Goal: Information Seeking & Learning: Learn about a topic

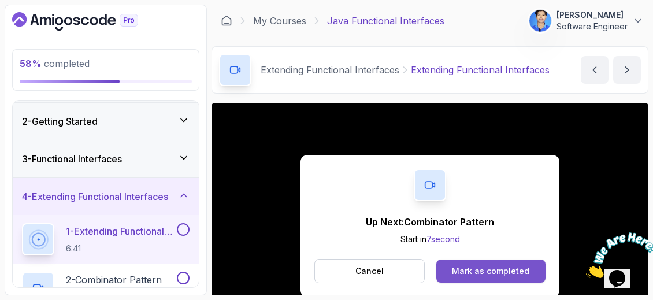
scroll to position [116, 0]
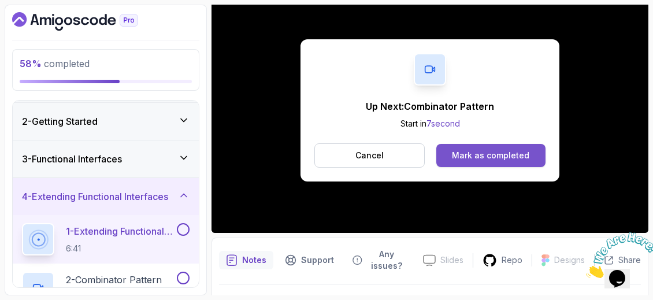
click at [472, 154] on div "Mark as completed" at bounding box center [490, 156] width 77 height 12
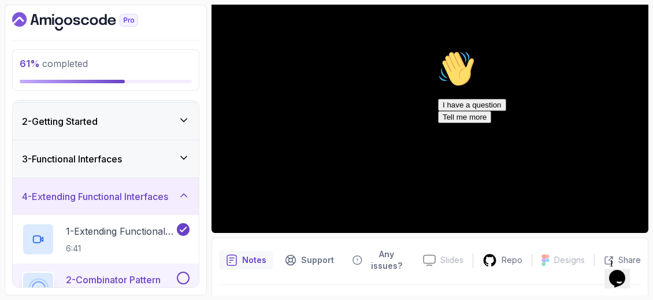
click at [438, 50] on icon "Chat attention grabber" at bounding box center [438, 50] width 0 height 0
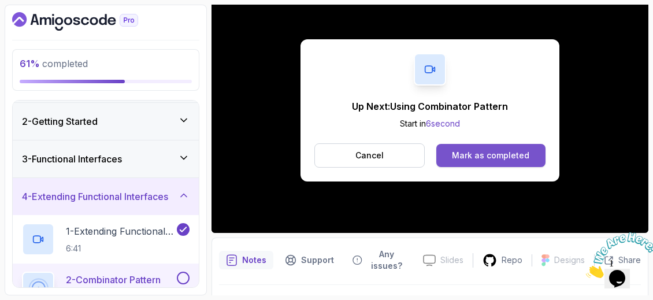
click at [481, 151] on div "Mark as completed" at bounding box center [490, 156] width 77 height 12
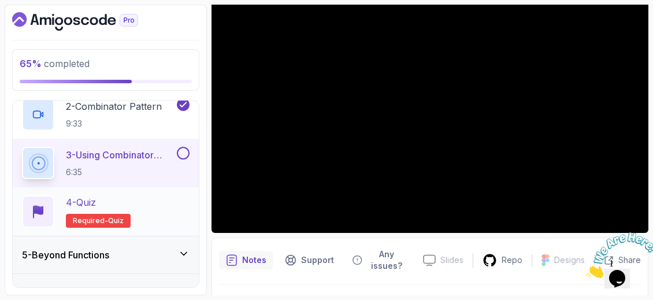
scroll to position [230, 0]
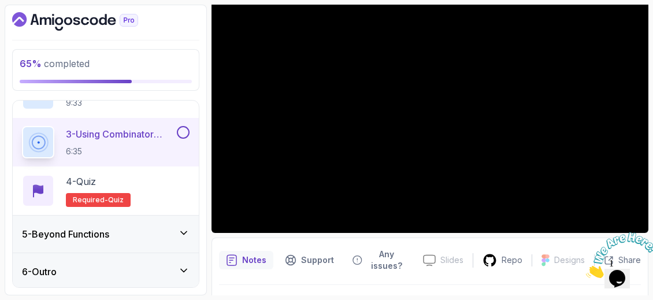
click at [184, 231] on icon at bounding box center [184, 233] width 12 height 12
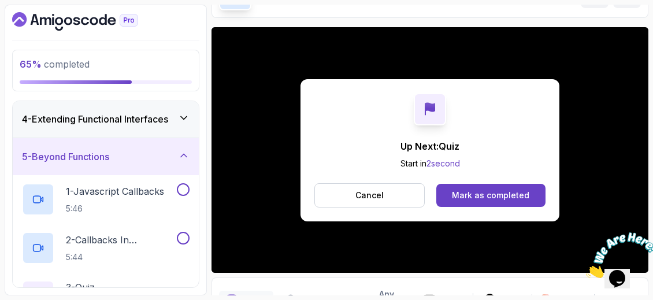
scroll to position [116, 0]
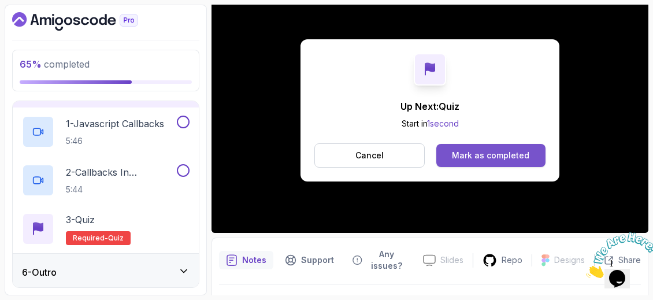
click at [463, 150] on div "Mark as completed" at bounding box center [490, 156] width 77 height 12
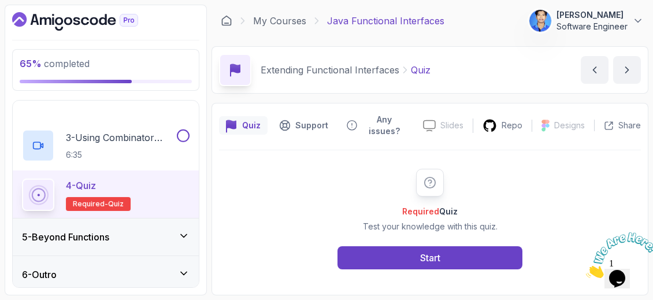
scroll to position [230, 0]
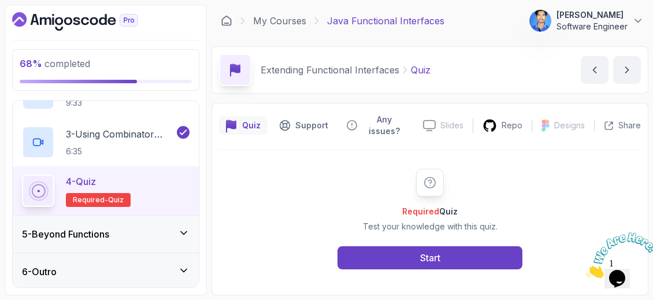
click at [175, 237] on div "5 - Beyond Functions" at bounding box center [106, 234] width 168 height 14
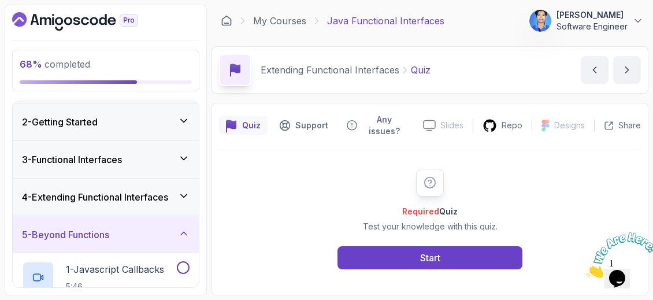
scroll to position [93, 0]
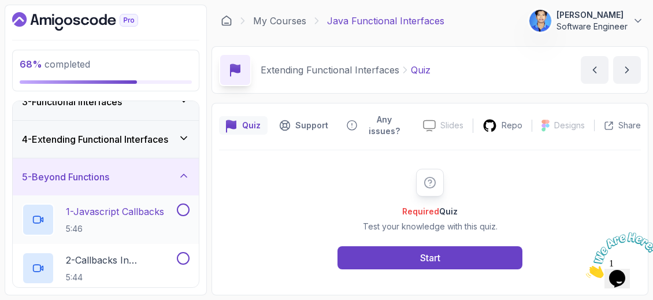
click at [143, 219] on h2 "1 - Javascript Callbacks 5:46" at bounding box center [115, 220] width 98 height 30
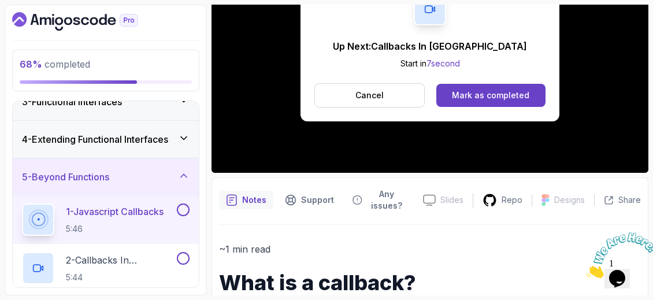
scroll to position [231, 0]
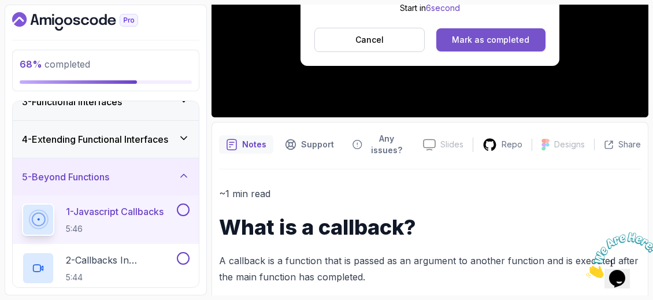
click at [535, 45] on button "Mark as completed" at bounding box center [491, 39] width 109 height 23
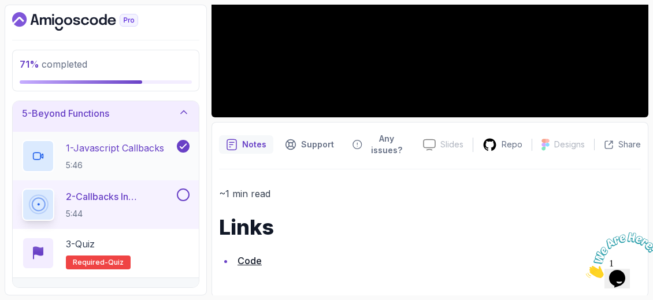
scroll to position [181, 0]
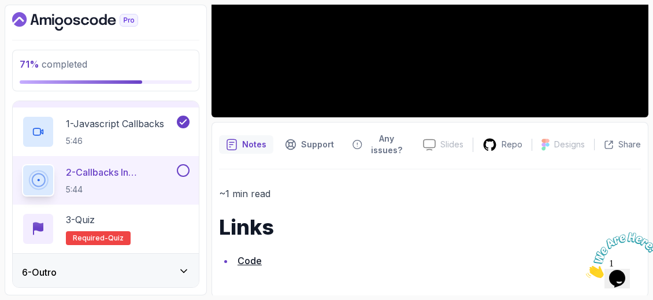
click at [172, 261] on div "6 - Outro" at bounding box center [106, 272] width 186 height 37
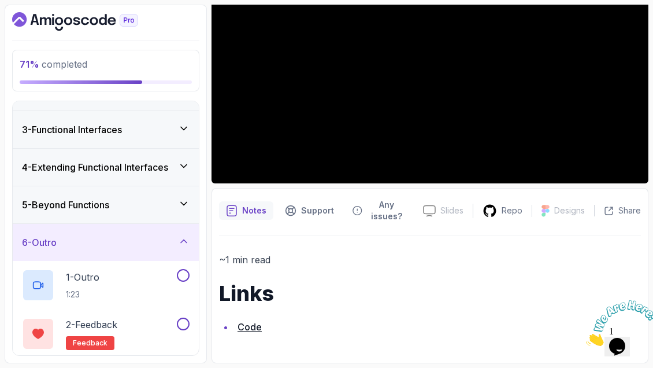
scroll to position [164, 0]
